Goal: Task Accomplishment & Management: Manage account settings

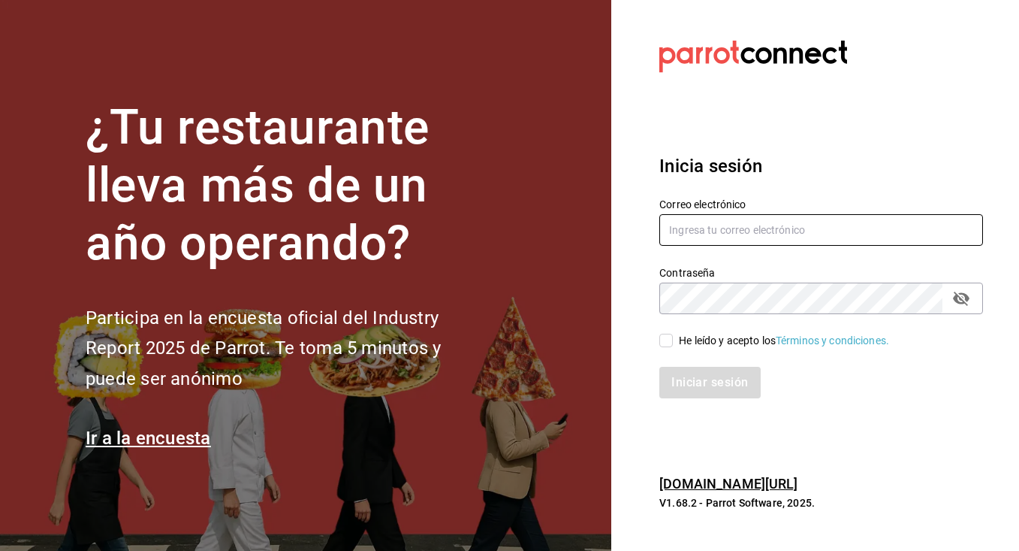
click at [711, 223] on input "text" at bounding box center [822, 230] width 324 height 32
type input "gusibarenque@gmail.com"
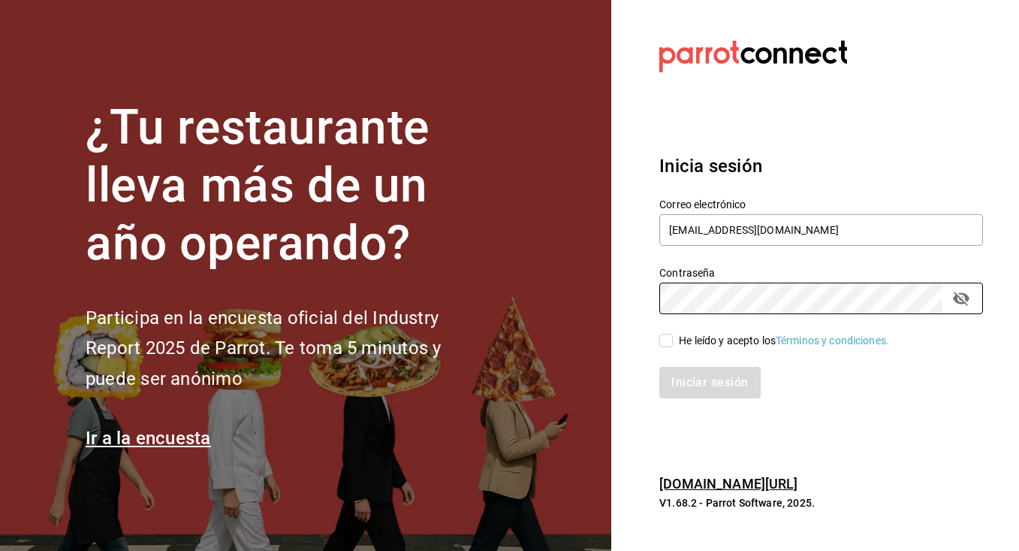
click at [668, 337] on input "He leído y acepto los Términos y condiciones." at bounding box center [667, 341] width 14 height 14
checkbox input "true"
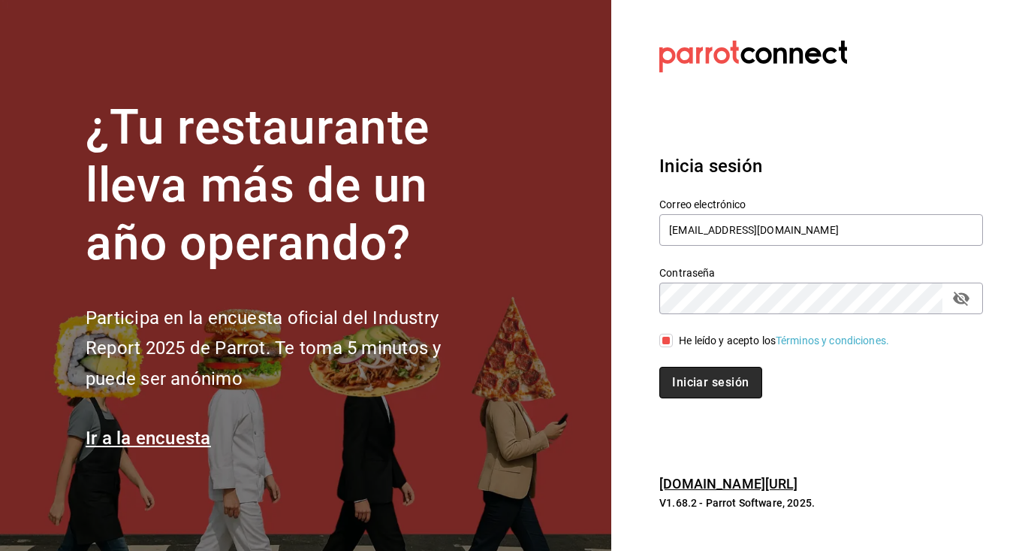
click at [677, 379] on button "Iniciar sesión" at bounding box center [711, 383] width 102 height 32
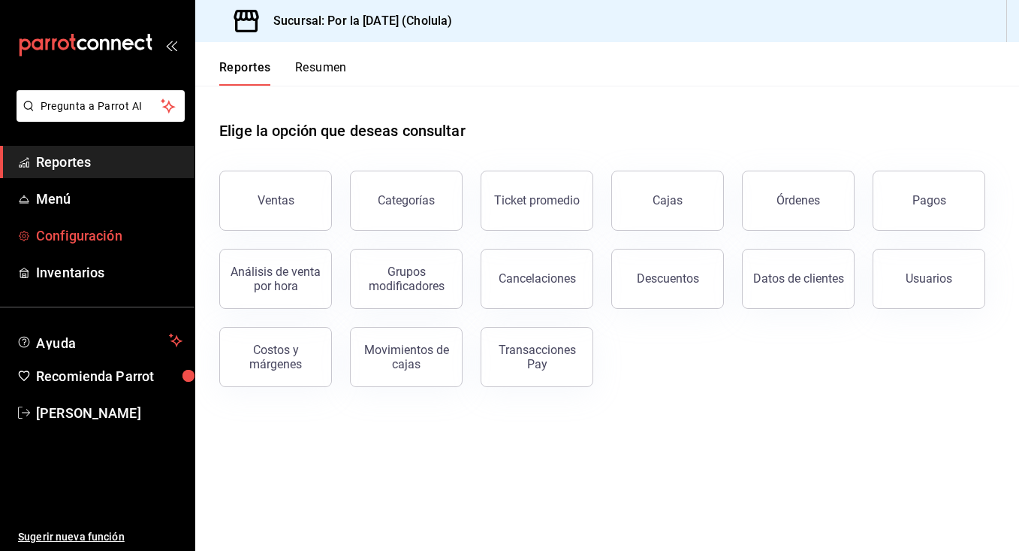
click at [89, 234] on span "Configuración" at bounding box center [109, 235] width 146 height 20
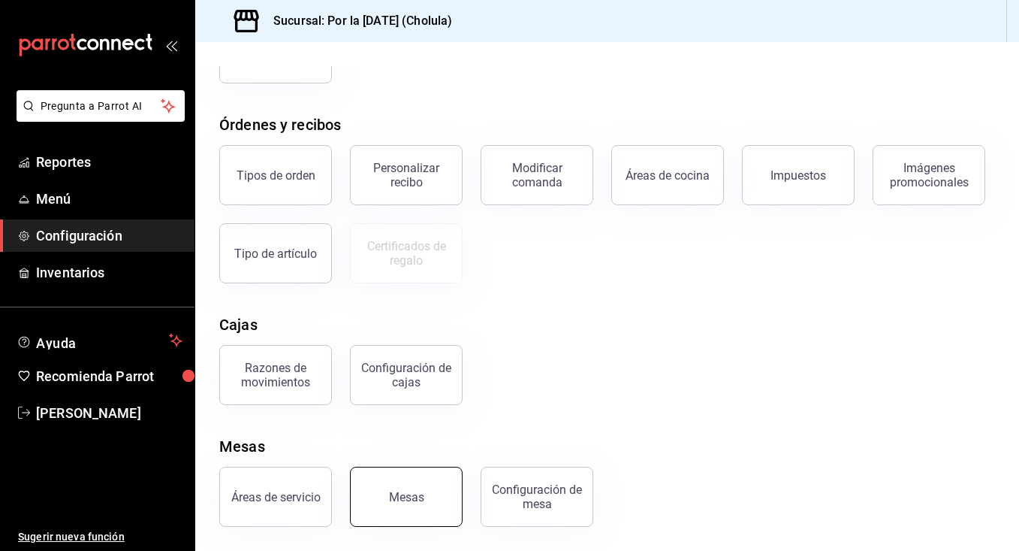
click at [433, 498] on button "Mesas" at bounding box center [406, 497] width 113 height 60
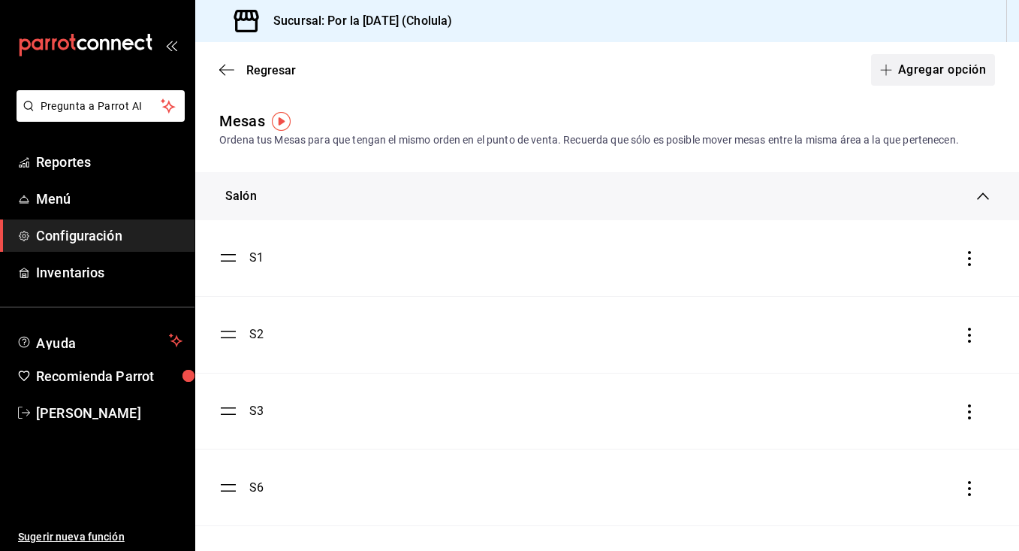
click at [941, 77] on button "Agregar opción" at bounding box center [933, 70] width 124 height 32
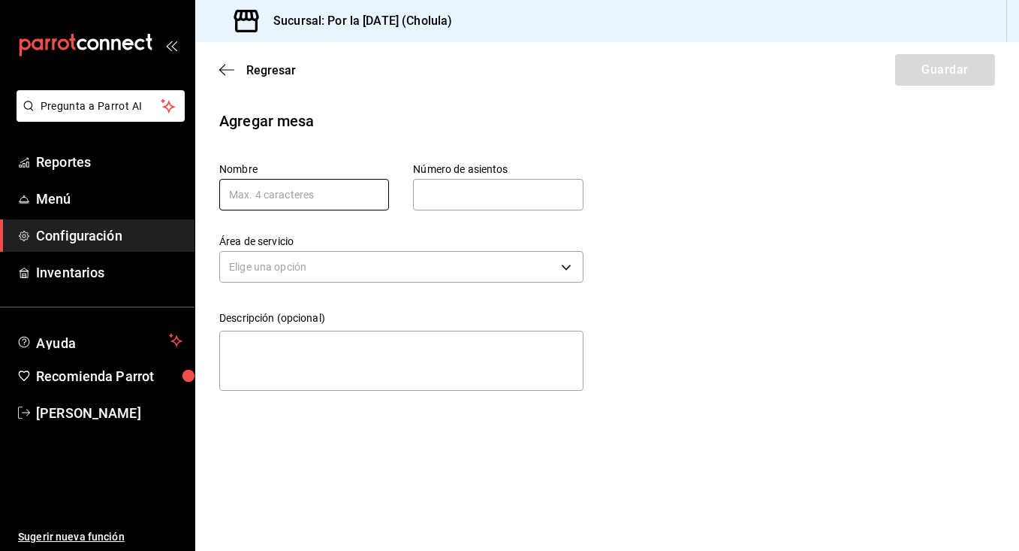
click at [337, 192] on input "text" at bounding box center [304, 195] width 170 height 32
type input "e1"
click at [444, 205] on input "text" at bounding box center [498, 195] width 170 height 30
type input "9"
type input "6"
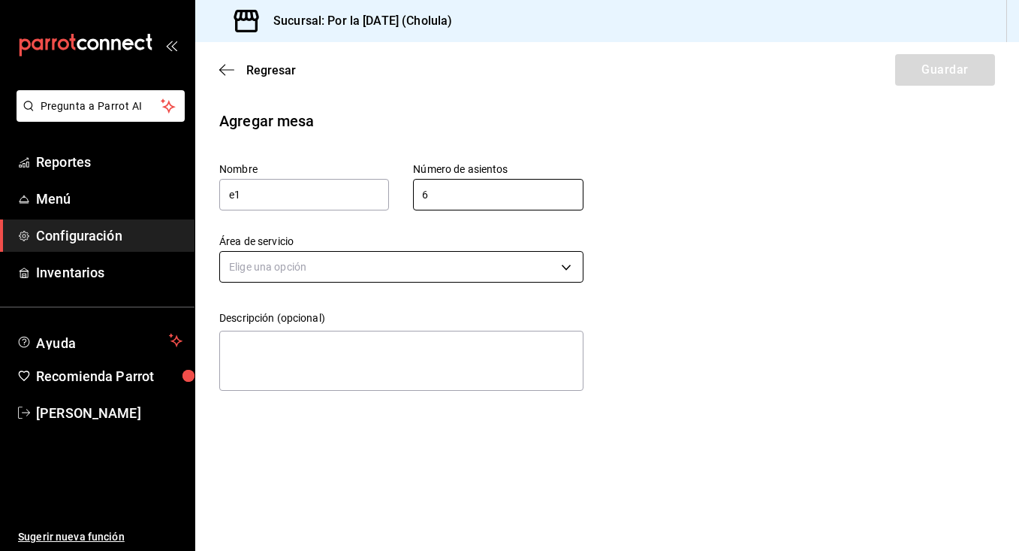
click at [285, 260] on body "Pregunta a Parrot AI Reportes Menú Configuración Inventarios Ayuda Recomienda P…" at bounding box center [509, 275] width 1019 height 551
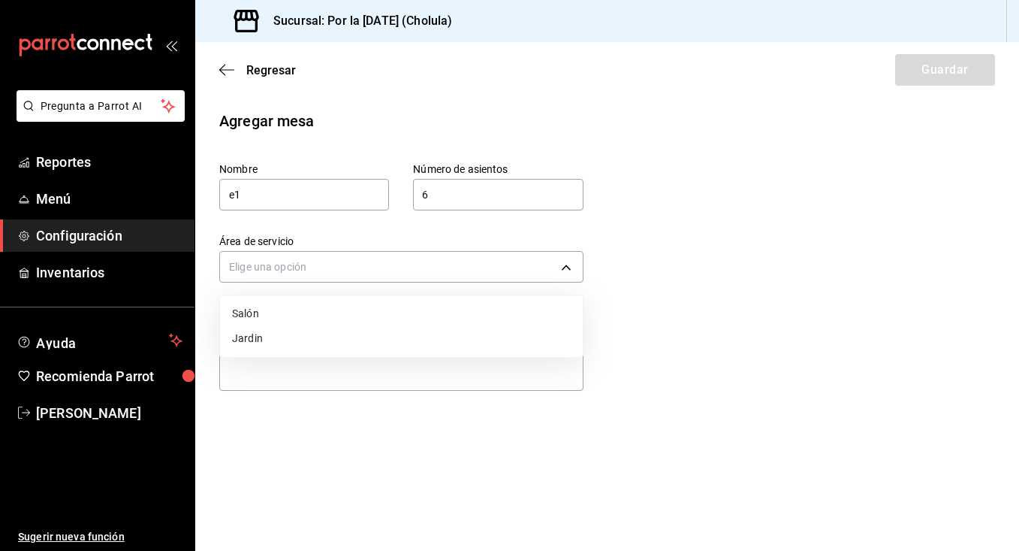
click at [255, 331] on li "Jardin" at bounding box center [401, 338] width 363 height 25
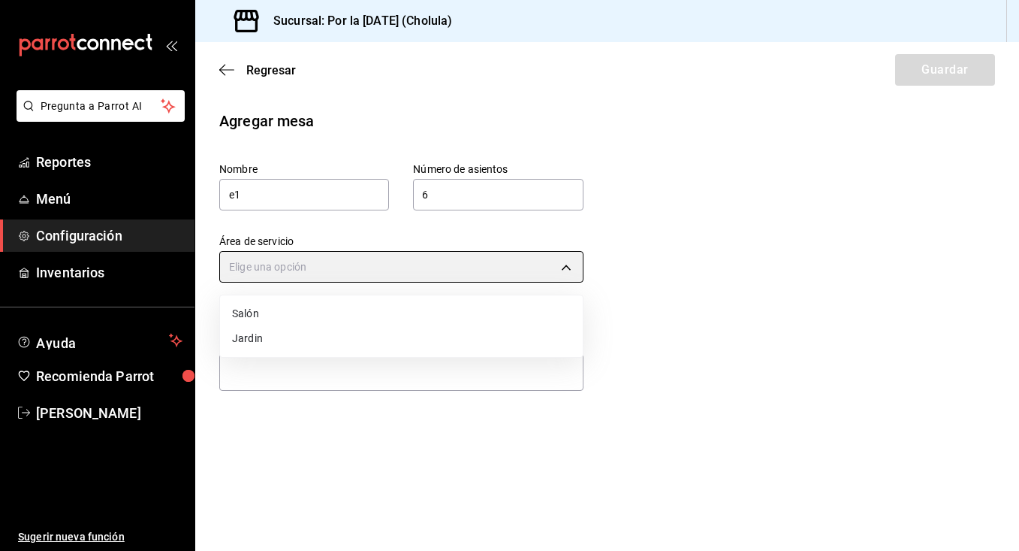
type input "a1351465-7ec8-4fe7-9989-9023bdd488b1"
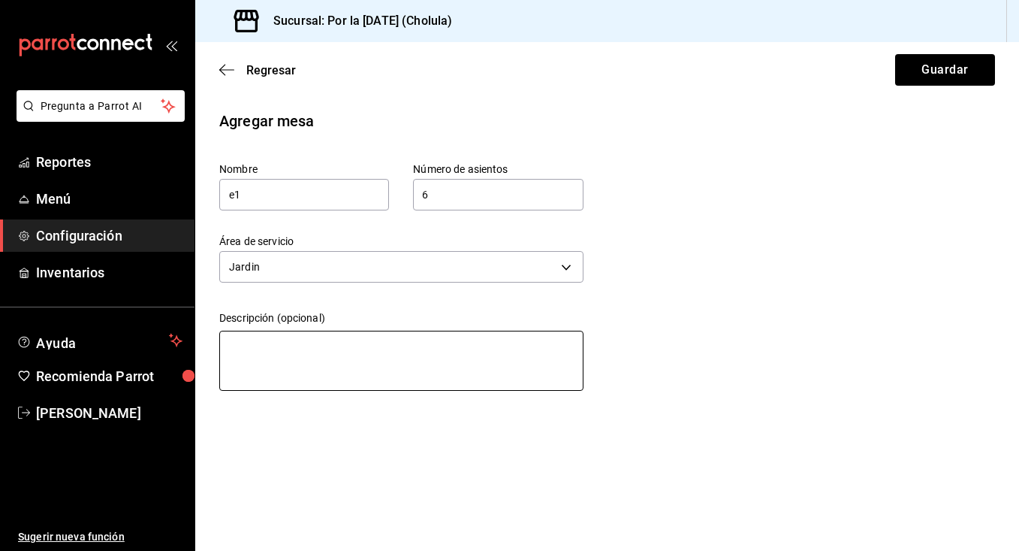
click at [256, 343] on textarea at bounding box center [401, 361] width 364 height 60
type textarea "e"
type textarea "x"
type textarea "ex"
type textarea "x"
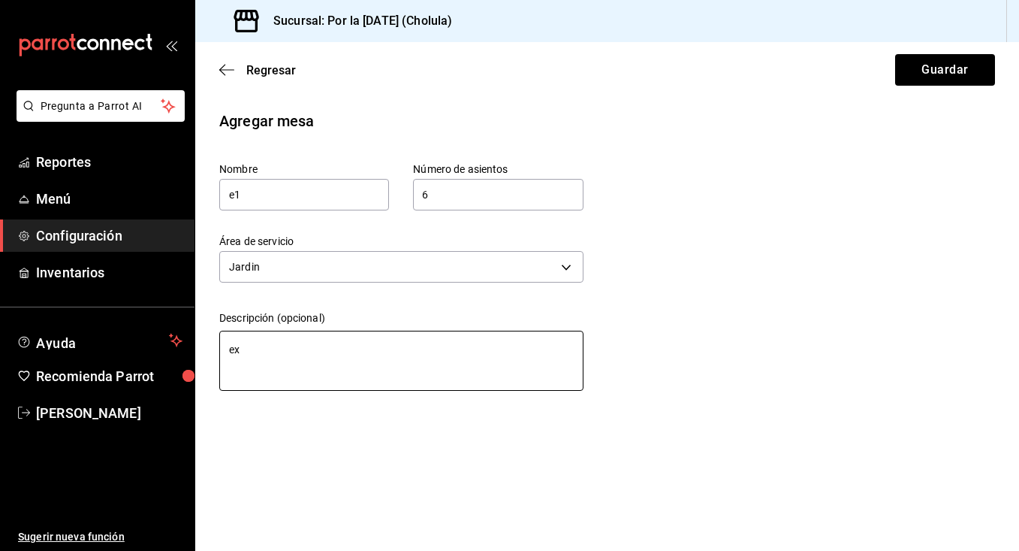
type textarea "ext"
type textarea "x"
type textarea "extr"
type textarea "x"
type textarea "extra"
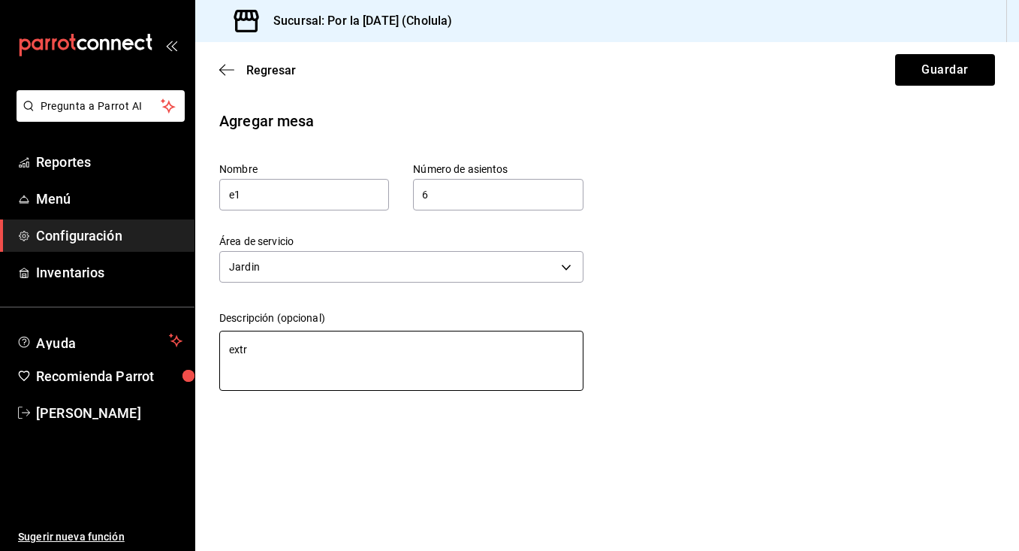
type textarea "x"
type textarea "extra"
type textarea "x"
type textarea "extra 1"
type textarea "x"
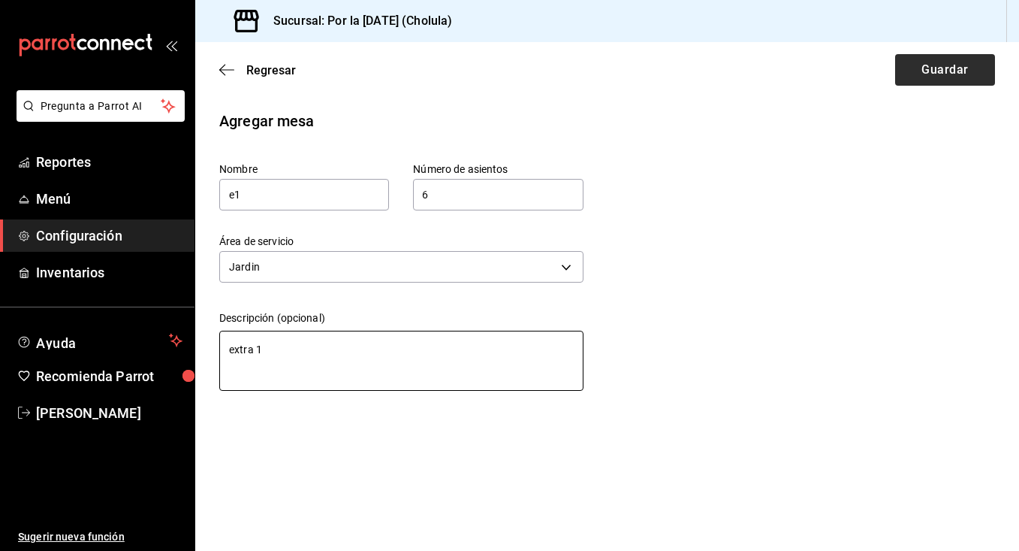
type textarea "extra 1"
click at [947, 83] on button "Guardar" at bounding box center [946, 70] width 100 height 32
type textarea "x"
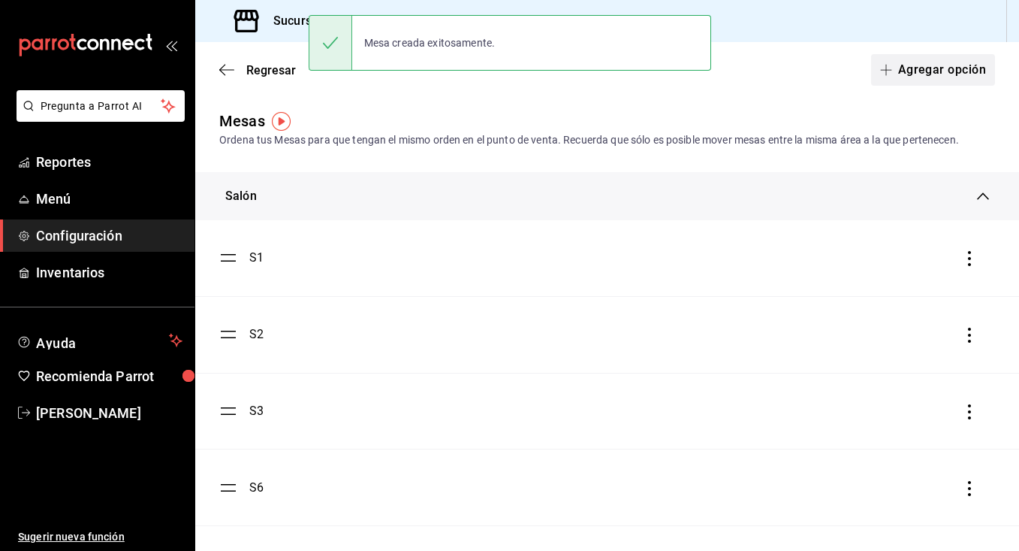
click at [916, 76] on button "Agregar opción" at bounding box center [933, 70] width 124 height 32
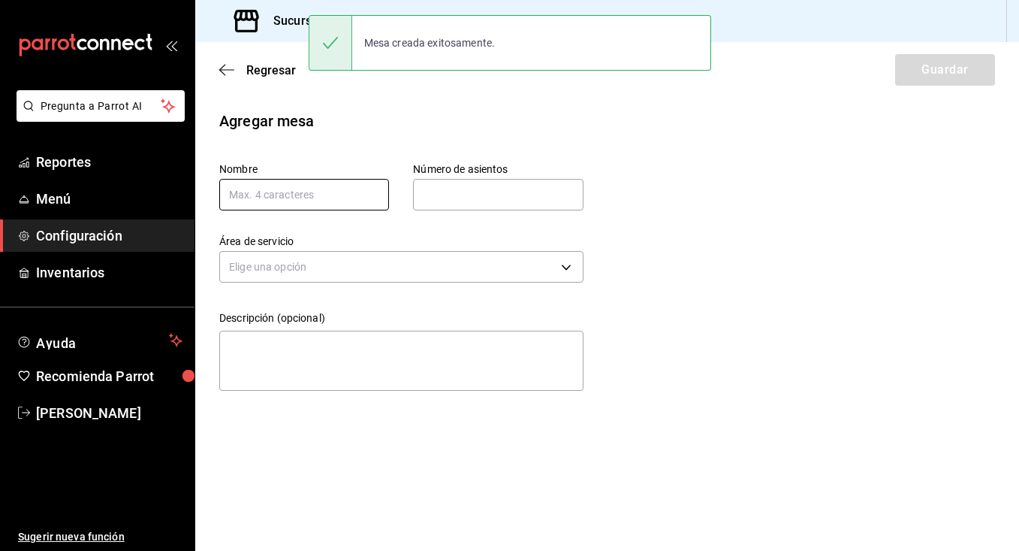
click at [364, 198] on input "text" at bounding box center [304, 195] width 170 height 32
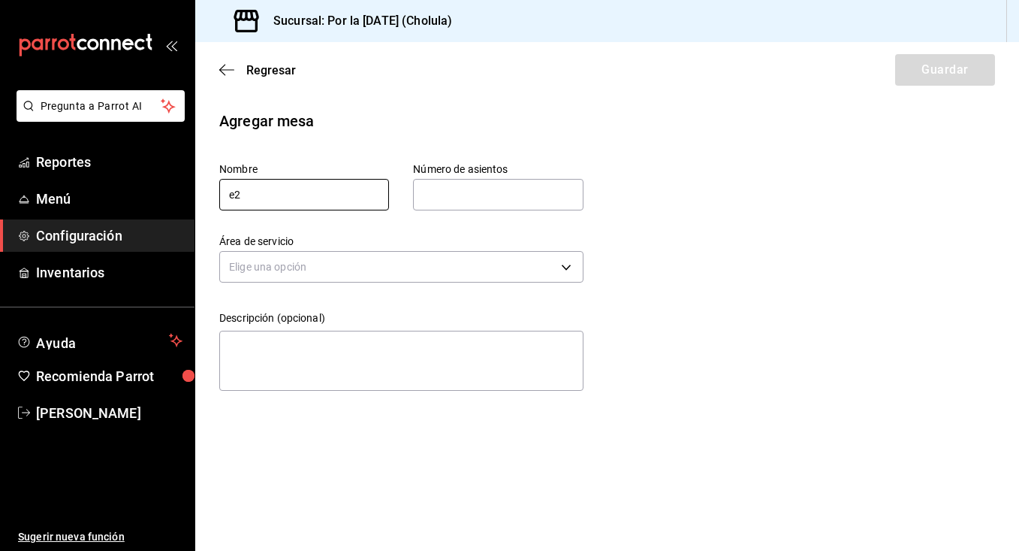
type input "e2"
click at [442, 192] on input "text" at bounding box center [498, 195] width 170 height 30
type input "5"
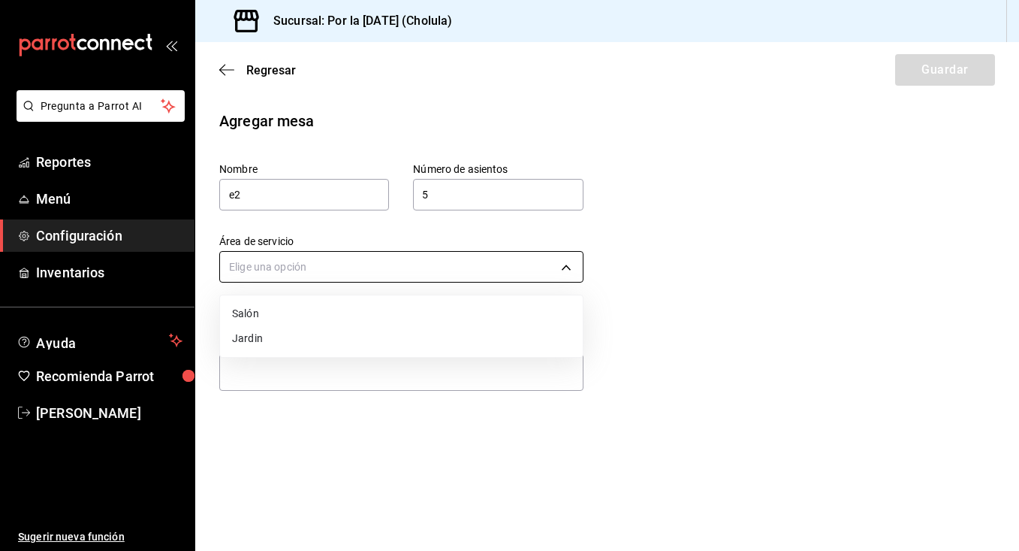
click at [403, 277] on body "Pregunta a Parrot AI Reportes Menú Configuración Inventarios Ayuda Recomienda P…" at bounding box center [509, 275] width 1019 height 551
click at [334, 332] on li "Jardin" at bounding box center [401, 338] width 363 height 25
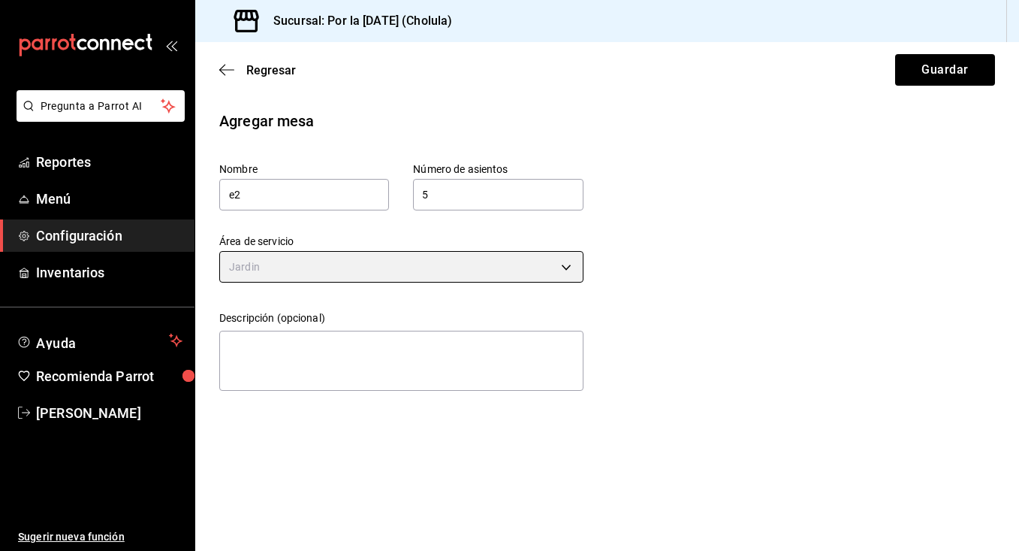
type input "a1351465-7ec8-4fe7-9989-9023bdd488b1"
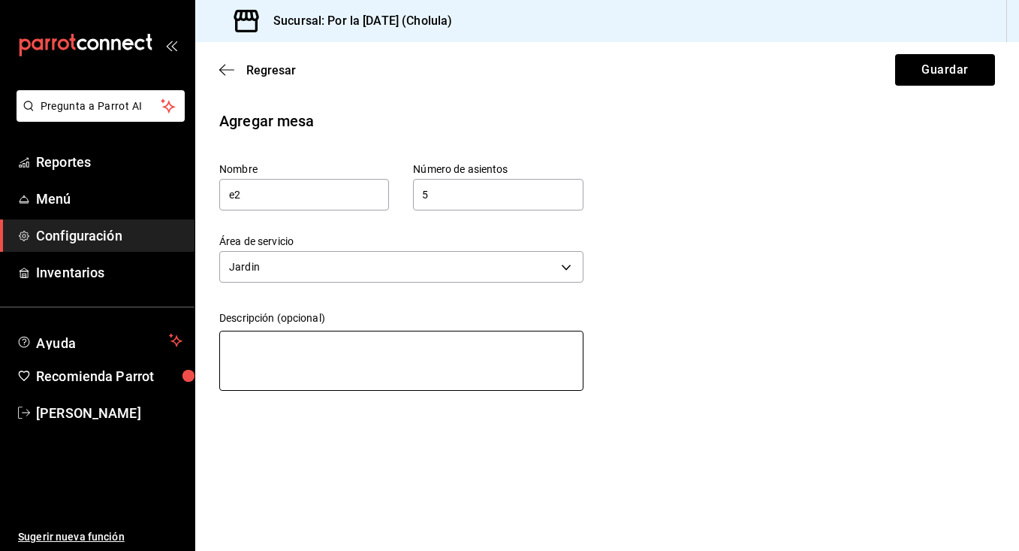
click at [325, 361] on textarea at bounding box center [401, 361] width 364 height 60
type textarea "e"
type textarea "x"
type textarea "ex"
type textarea "x"
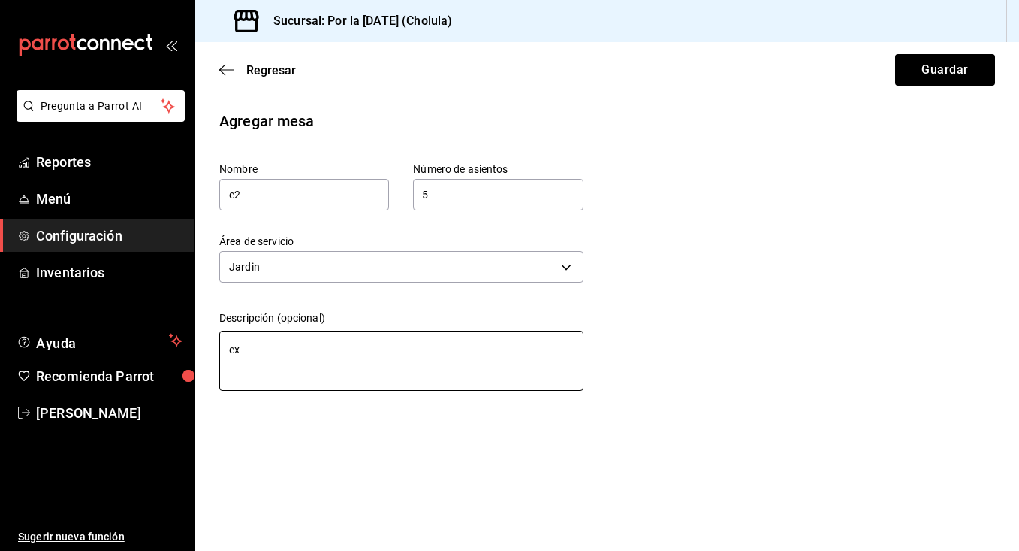
type textarea "ext"
type textarea "x"
type textarea "extr"
type textarea "x"
type textarea "extra"
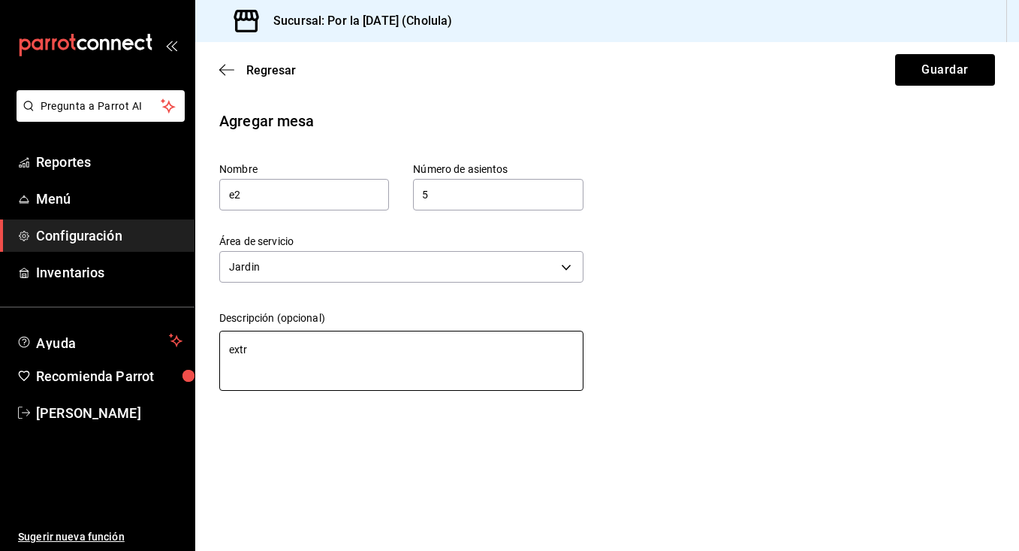
type textarea "x"
type textarea "extra"
type textarea "x"
type textarea "extra 2"
type textarea "x"
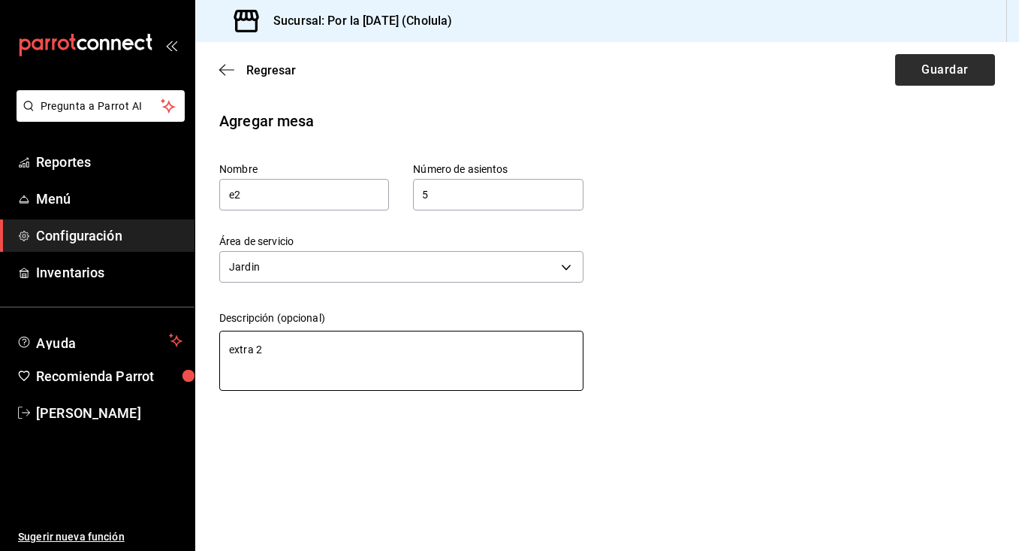
type textarea "extra 2"
click at [936, 83] on button "Guardar" at bounding box center [946, 70] width 100 height 32
type textarea "x"
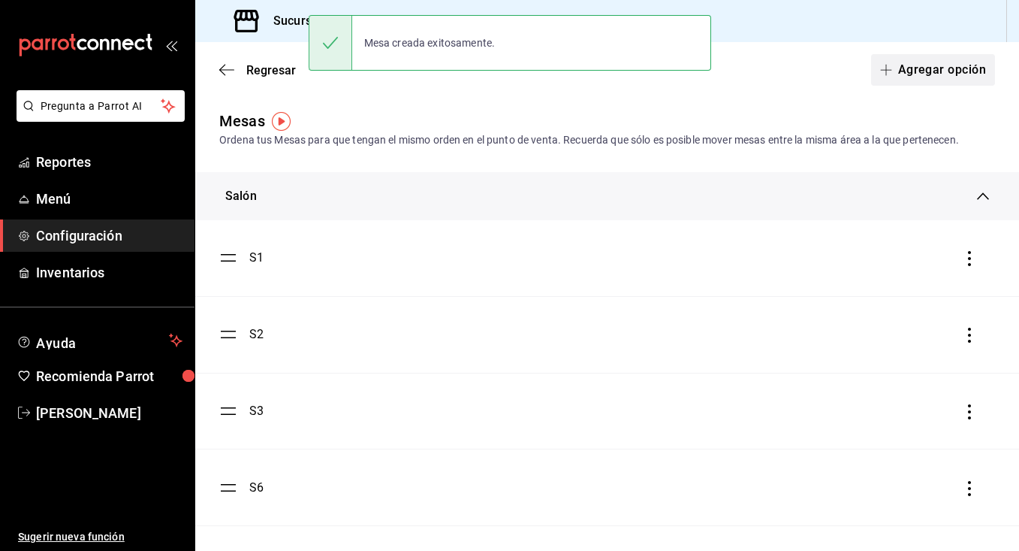
click at [917, 77] on button "Agregar opción" at bounding box center [933, 70] width 124 height 32
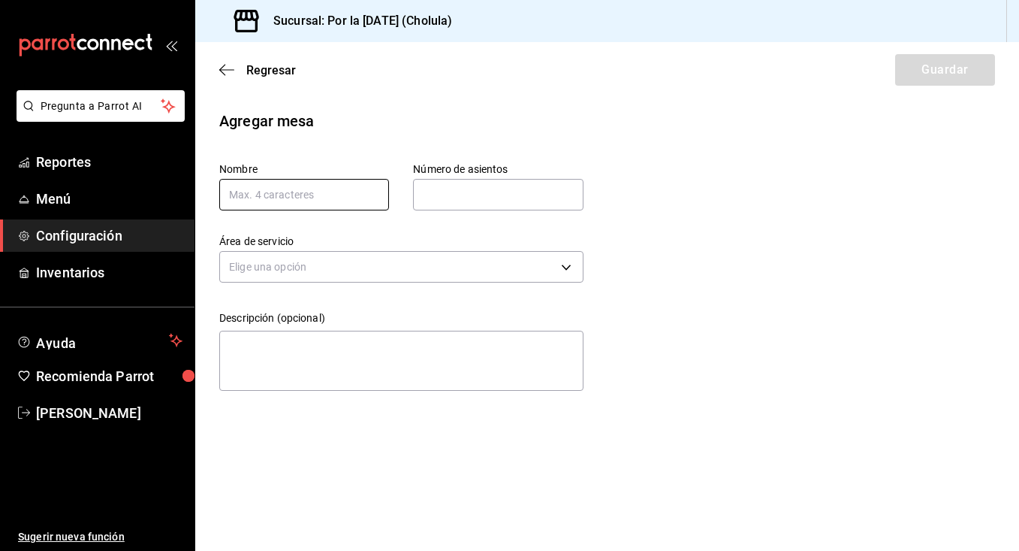
click at [310, 205] on input "text" at bounding box center [304, 195] width 170 height 32
type input "e3"
click at [453, 187] on input "text" at bounding box center [498, 195] width 170 height 30
type input "6"
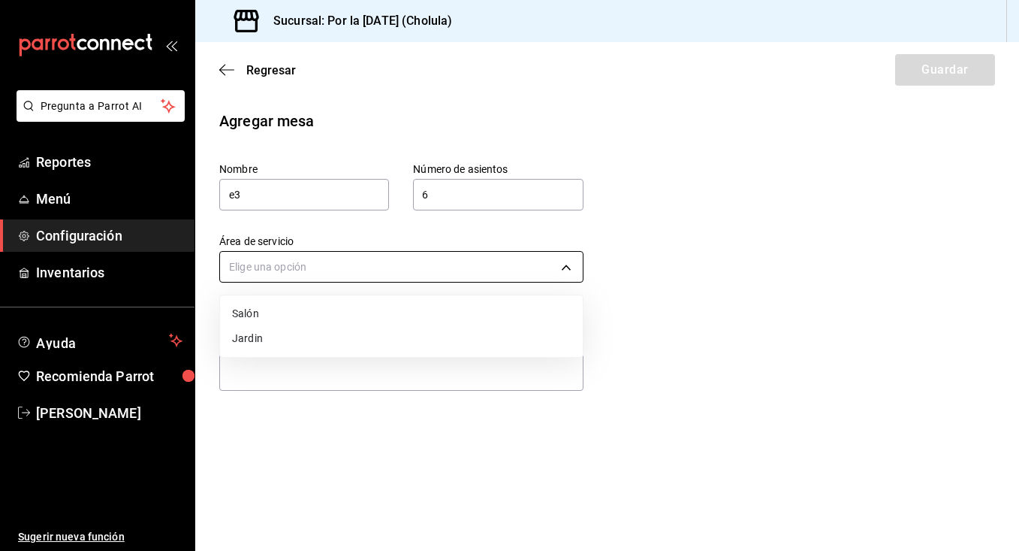
click at [422, 266] on body "Pregunta a Parrot AI Reportes Menú Configuración Inventarios Ayuda Recomienda P…" at bounding box center [509, 275] width 1019 height 551
click at [322, 337] on li "Jardin" at bounding box center [401, 338] width 363 height 25
type input "a1351465-7ec8-4fe7-9989-9023bdd488b1"
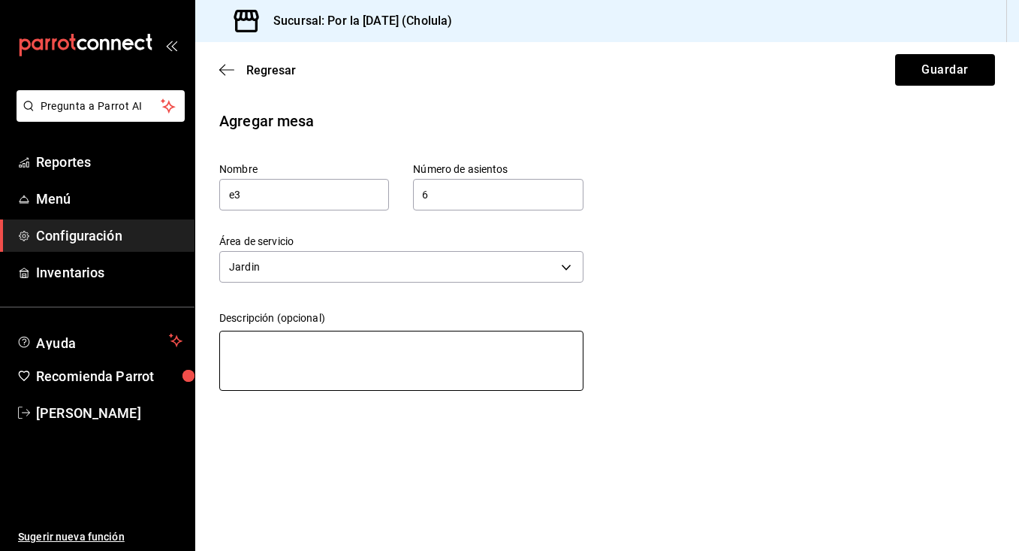
click at [322, 337] on textarea at bounding box center [401, 361] width 364 height 60
type textarea "e"
type textarea "x"
type textarea "ex"
type textarea "x"
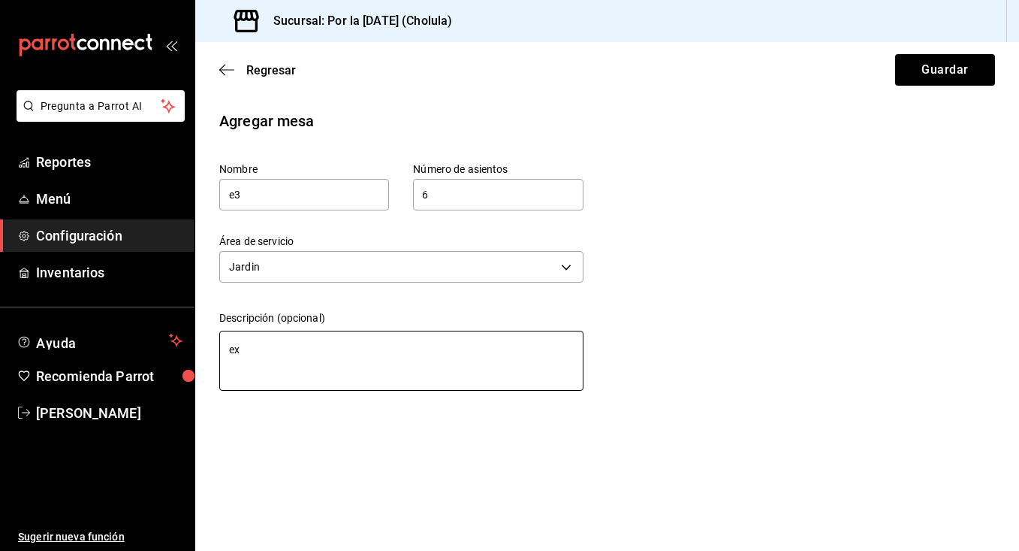
type textarea "ext"
type textarea "x"
type textarea "extr"
type textarea "x"
type textarea "extra"
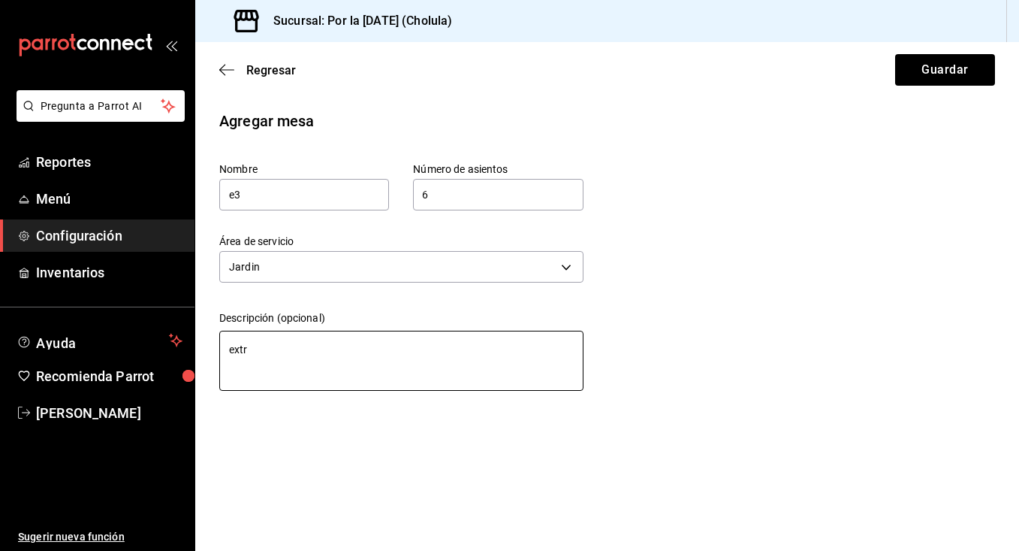
type textarea "x"
type textarea "extra"
type textarea "x"
type textarea "extra 3"
type textarea "x"
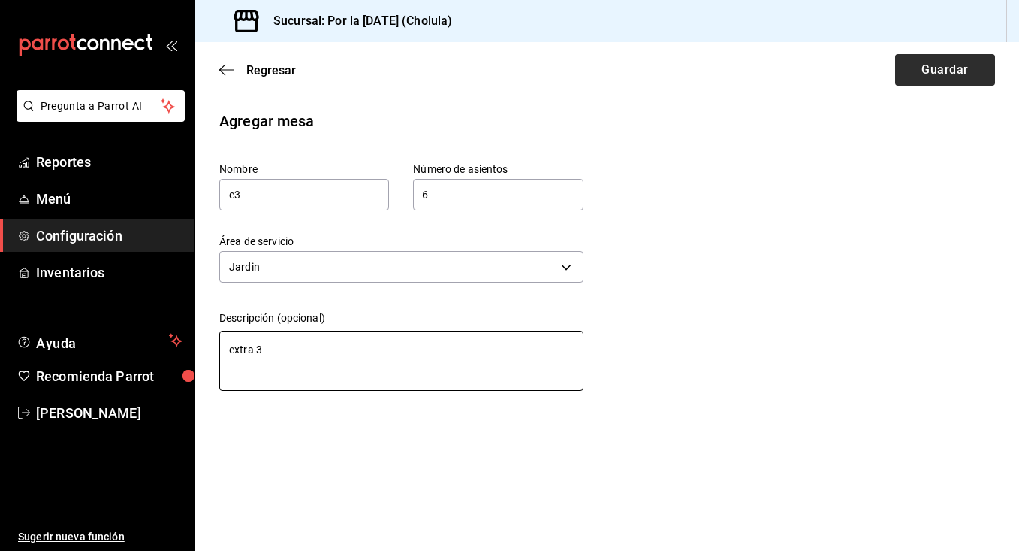
type textarea "extra 3"
click at [949, 70] on button "Guardar" at bounding box center [946, 70] width 100 height 32
type textarea "x"
